Goal: Information Seeking & Learning: Learn about a topic

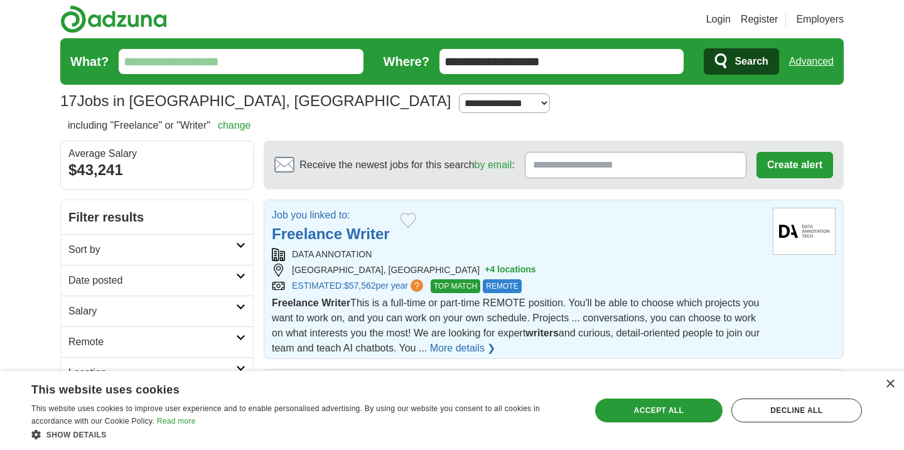
click at [496, 348] on link "More details ❯" at bounding box center [463, 348] width 66 height 15
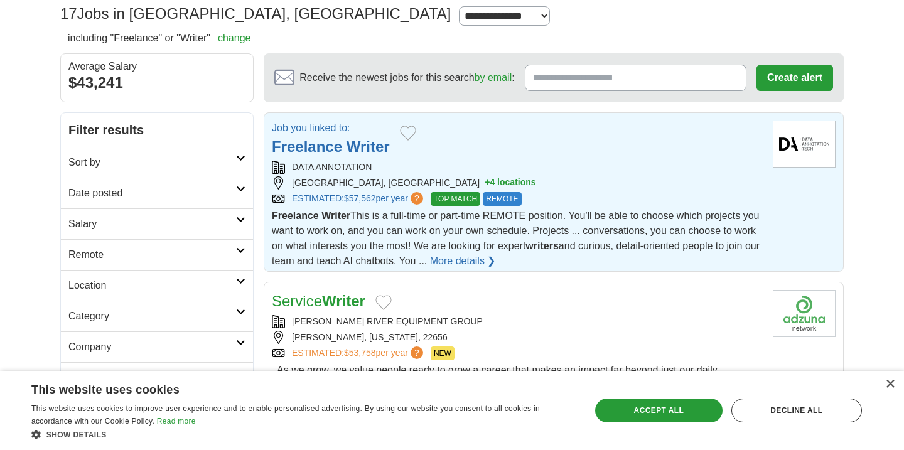
click at [247, 151] on link "Sort by" at bounding box center [157, 162] width 192 height 31
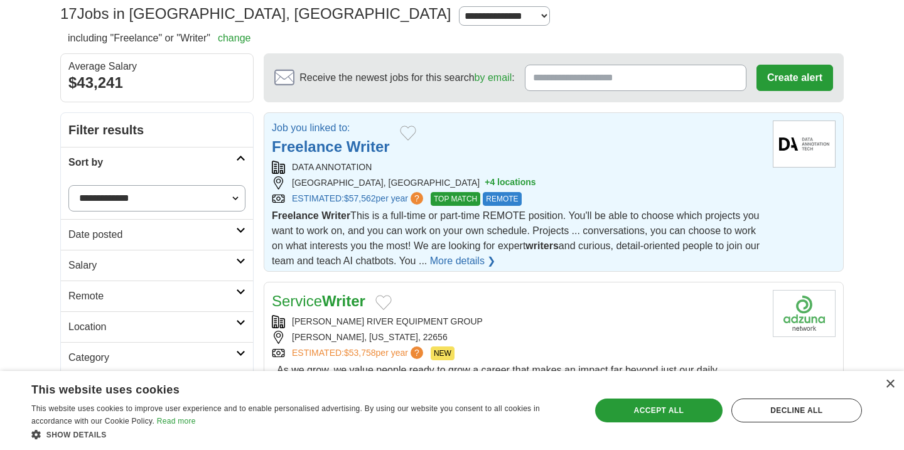
click at [247, 151] on link "Sort by" at bounding box center [157, 162] width 192 height 31
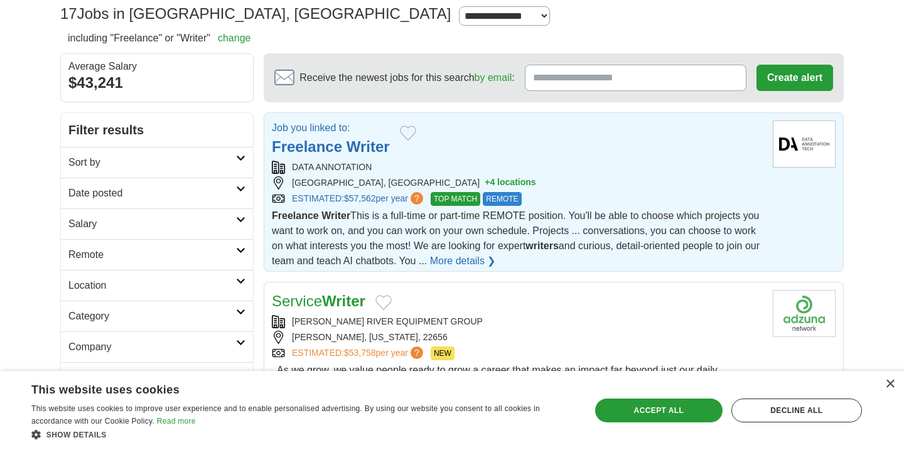
click at [244, 251] on icon at bounding box center [240, 250] width 9 height 6
click at [111, 280] on link "Remote jobs" at bounding box center [96, 284] width 57 height 11
